Goal: Find specific page/section: Find specific page/section

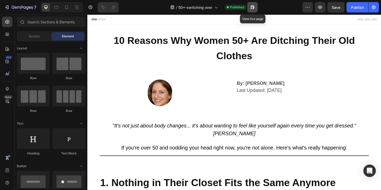
click at [255, 5] on button "button" at bounding box center [252, 7] width 10 height 10
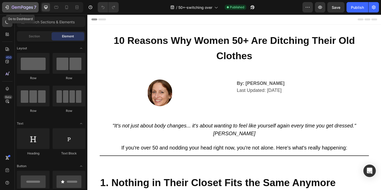
click at [25, 5] on div "7" at bounding box center [24, 7] width 25 height 6
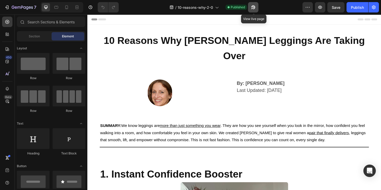
click at [254, 10] on button "button" at bounding box center [253, 7] width 10 height 10
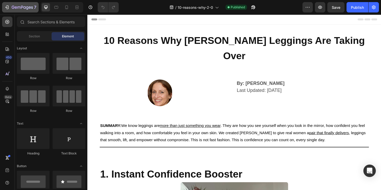
click at [19, 7] on icon "button" at bounding box center [22, 7] width 21 height 4
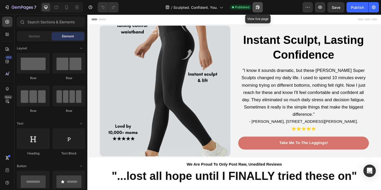
click at [262, 10] on button "button" at bounding box center [257, 7] width 10 height 10
